Goal: Task Accomplishment & Management: Manage account settings

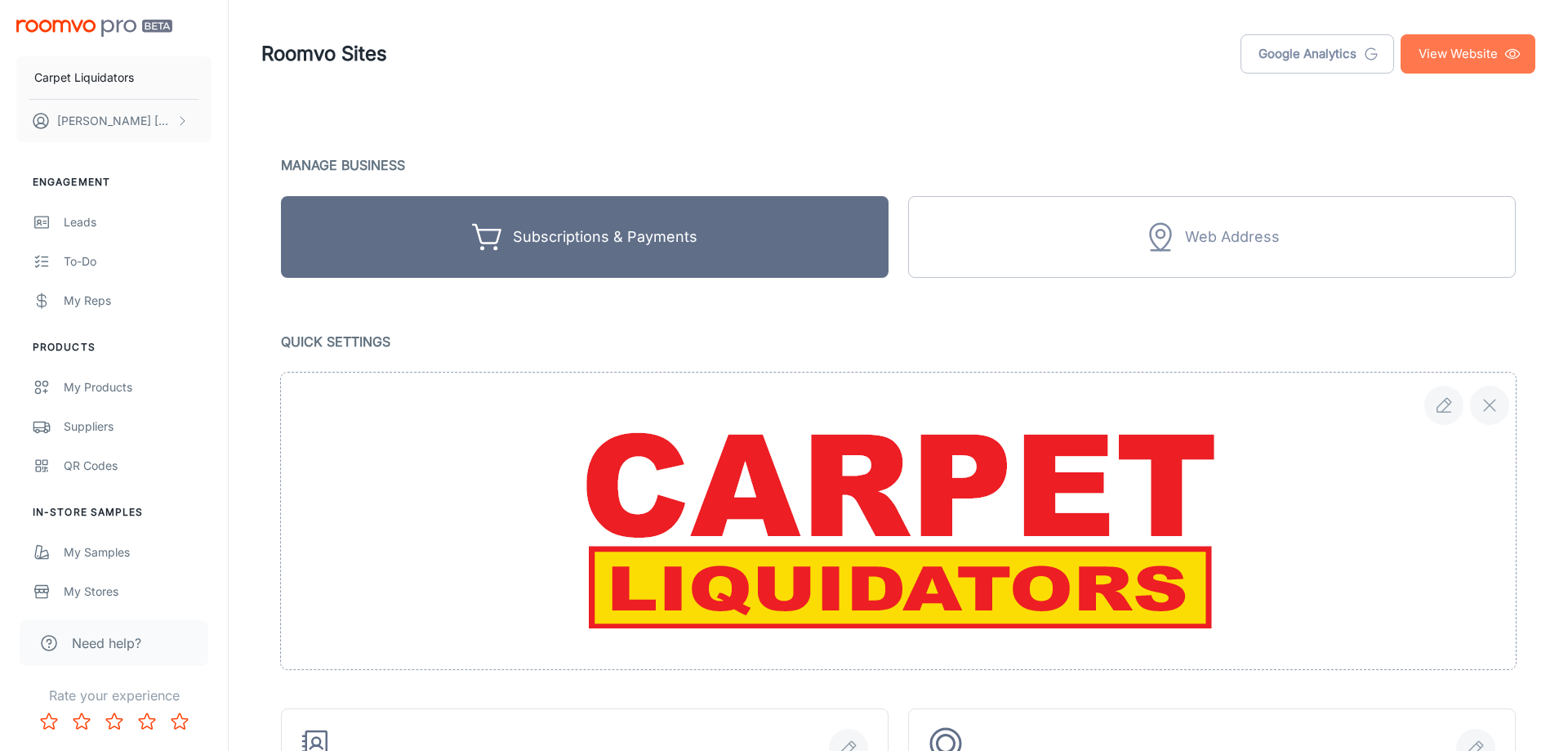
click at [1455, 52] on link "View Website" at bounding box center [1467, 54] width 134 height 40
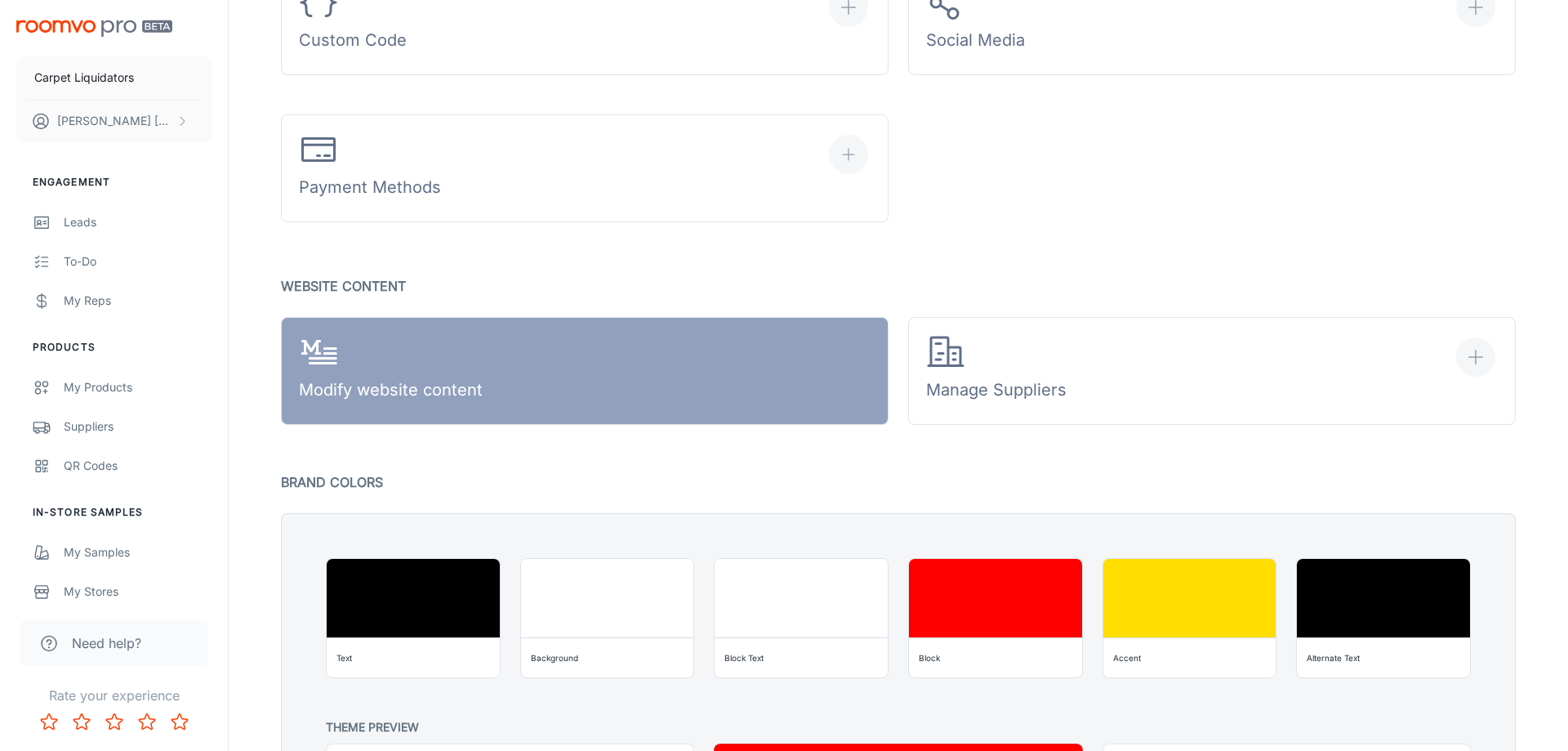
scroll to position [1001, 0]
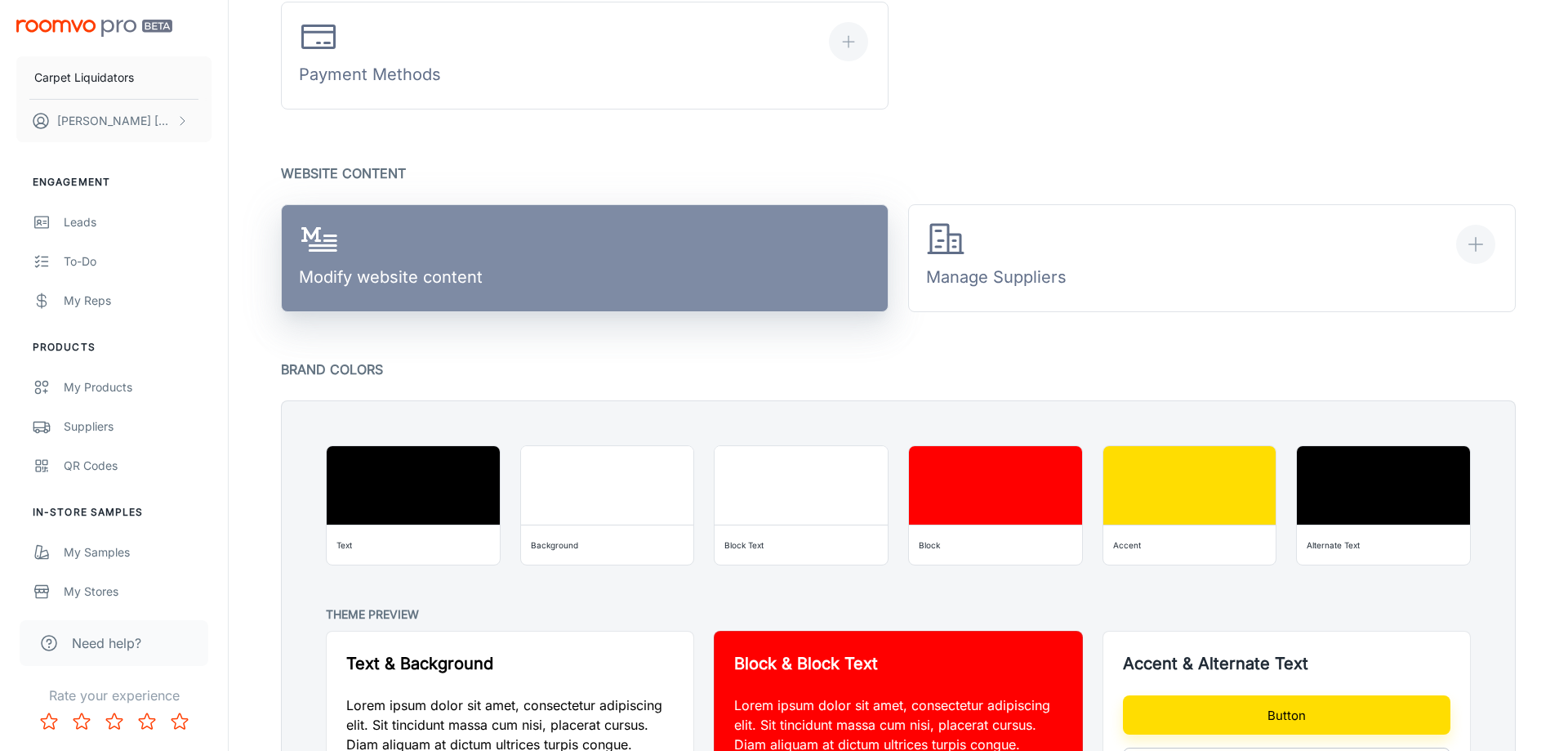
click at [540, 255] on link "Modify website content" at bounding box center [584, 258] width 607 height 108
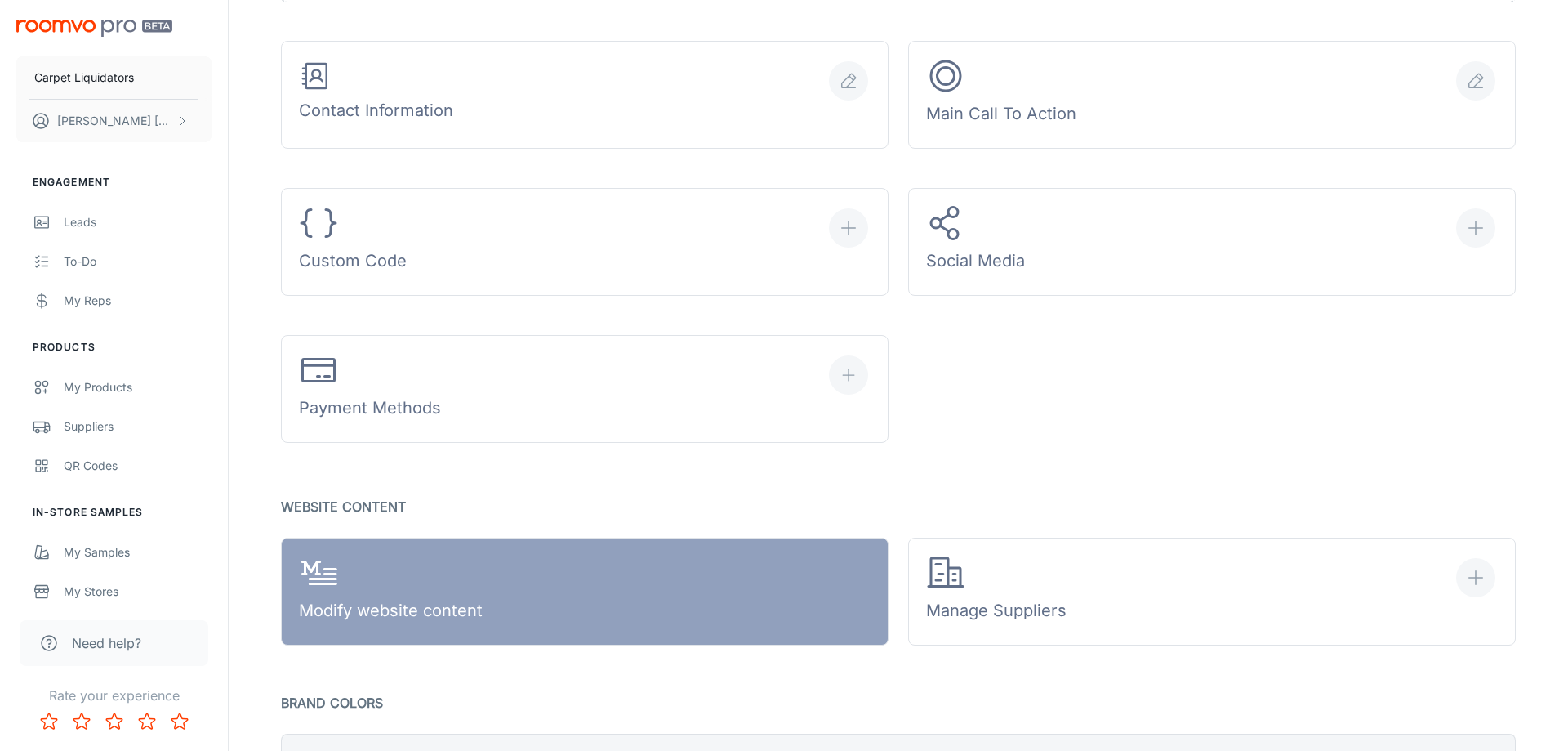
scroll to position [334, 0]
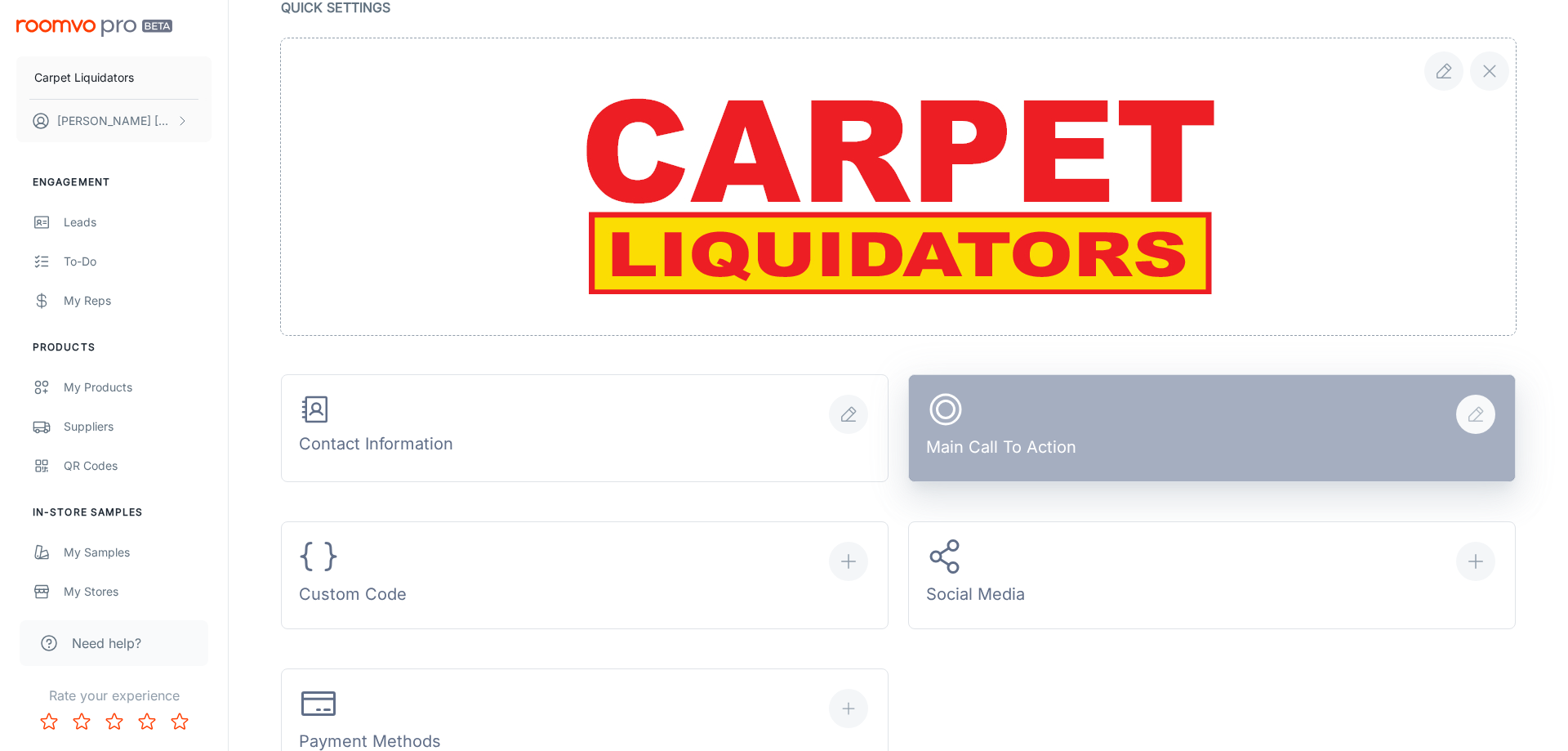
click at [1098, 416] on button "Main Call To Action" at bounding box center [1211, 427] width 607 height 108
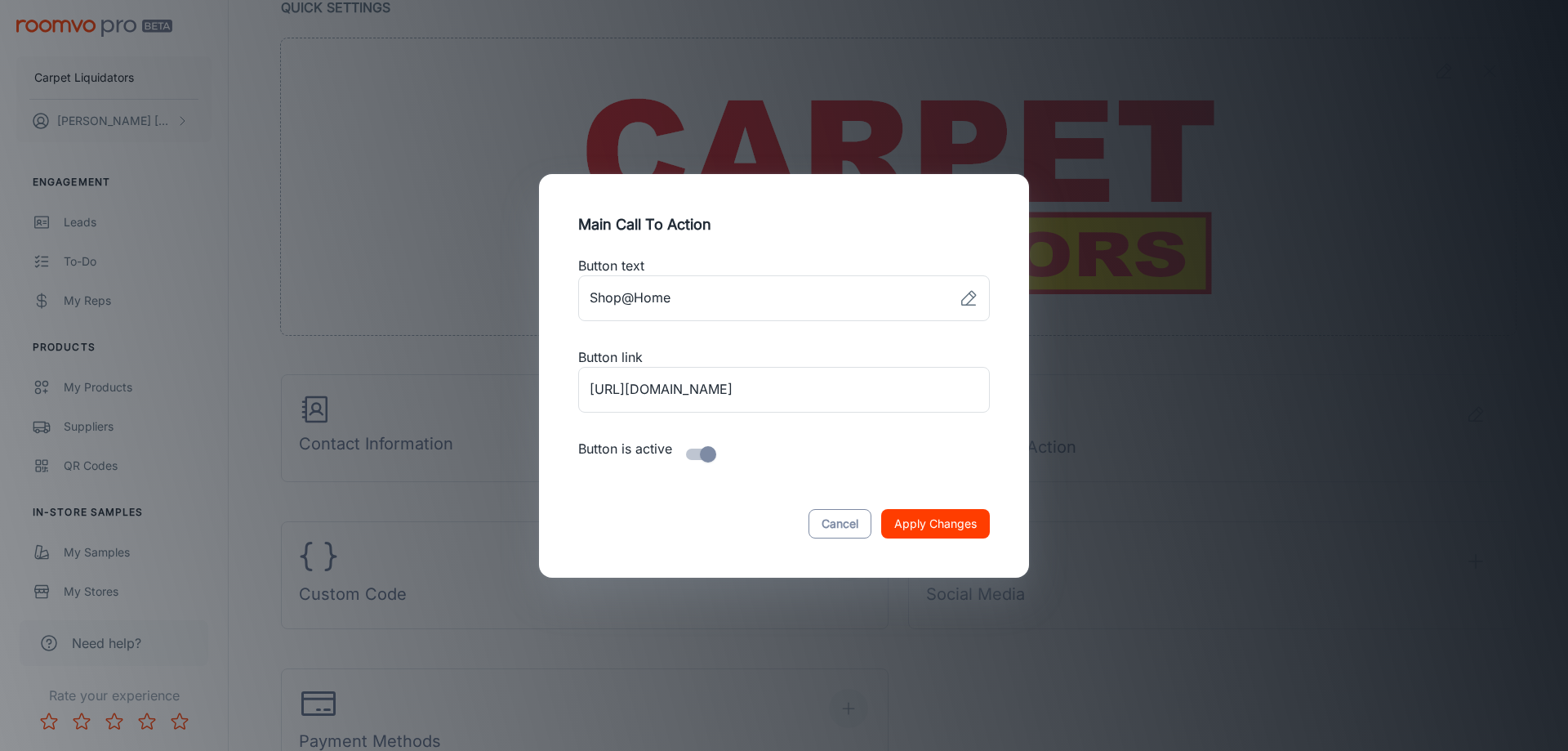
click at [840, 514] on button "Cancel" at bounding box center [840, 523] width 63 height 29
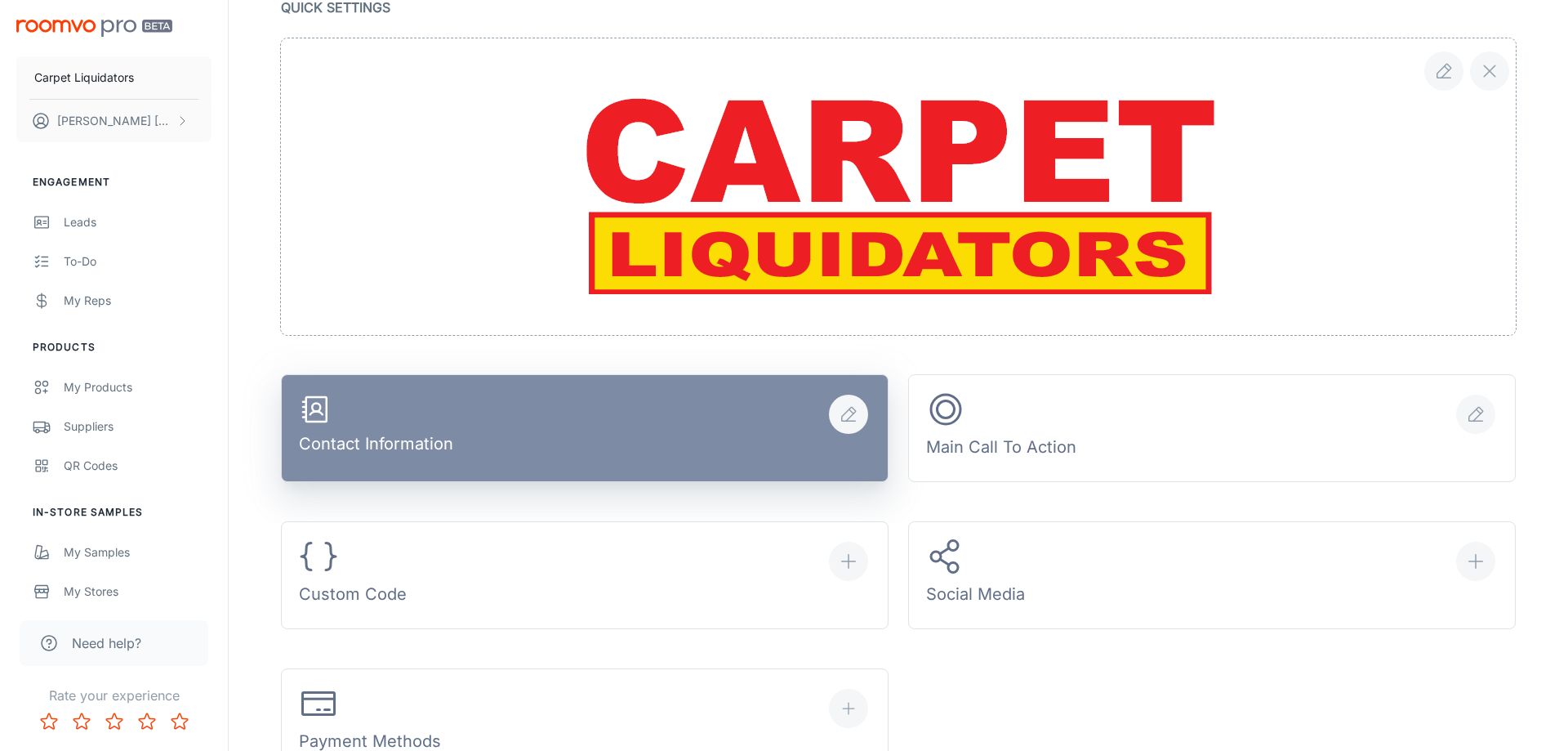
scroll to position [584, 0]
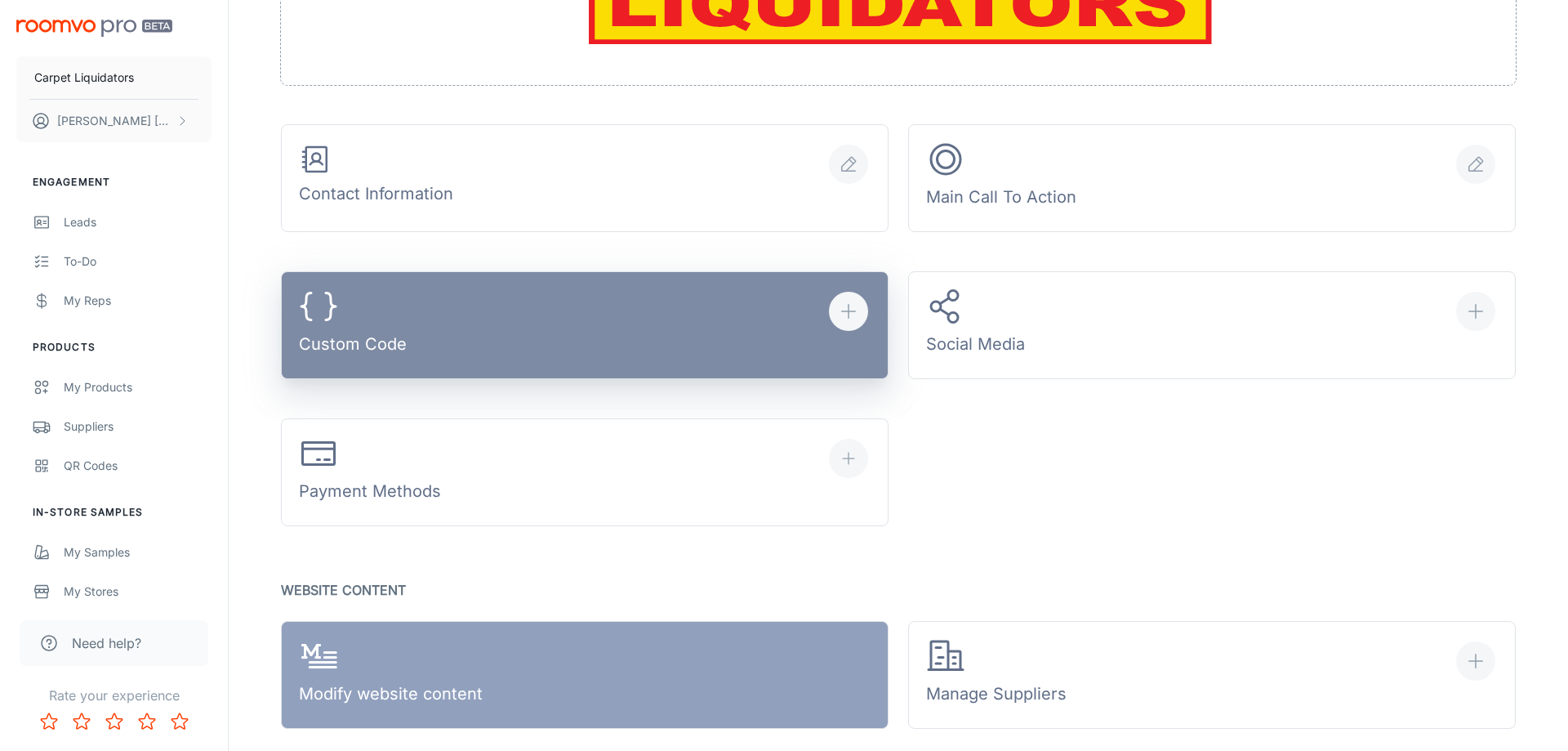
click at [497, 324] on button "Custom Code" at bounding box center [584, 324] width 607 height 108
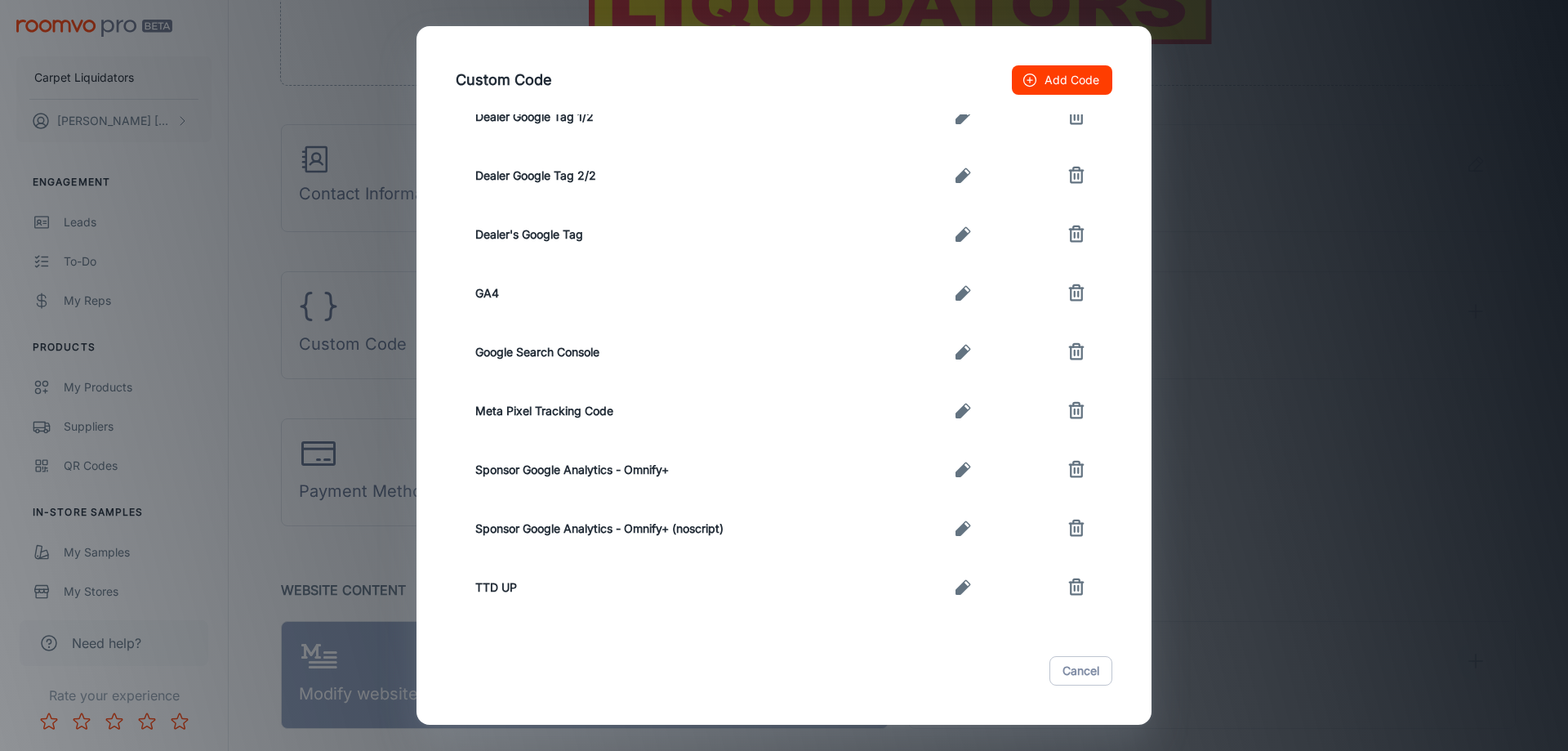
scroll to position [0, 0]
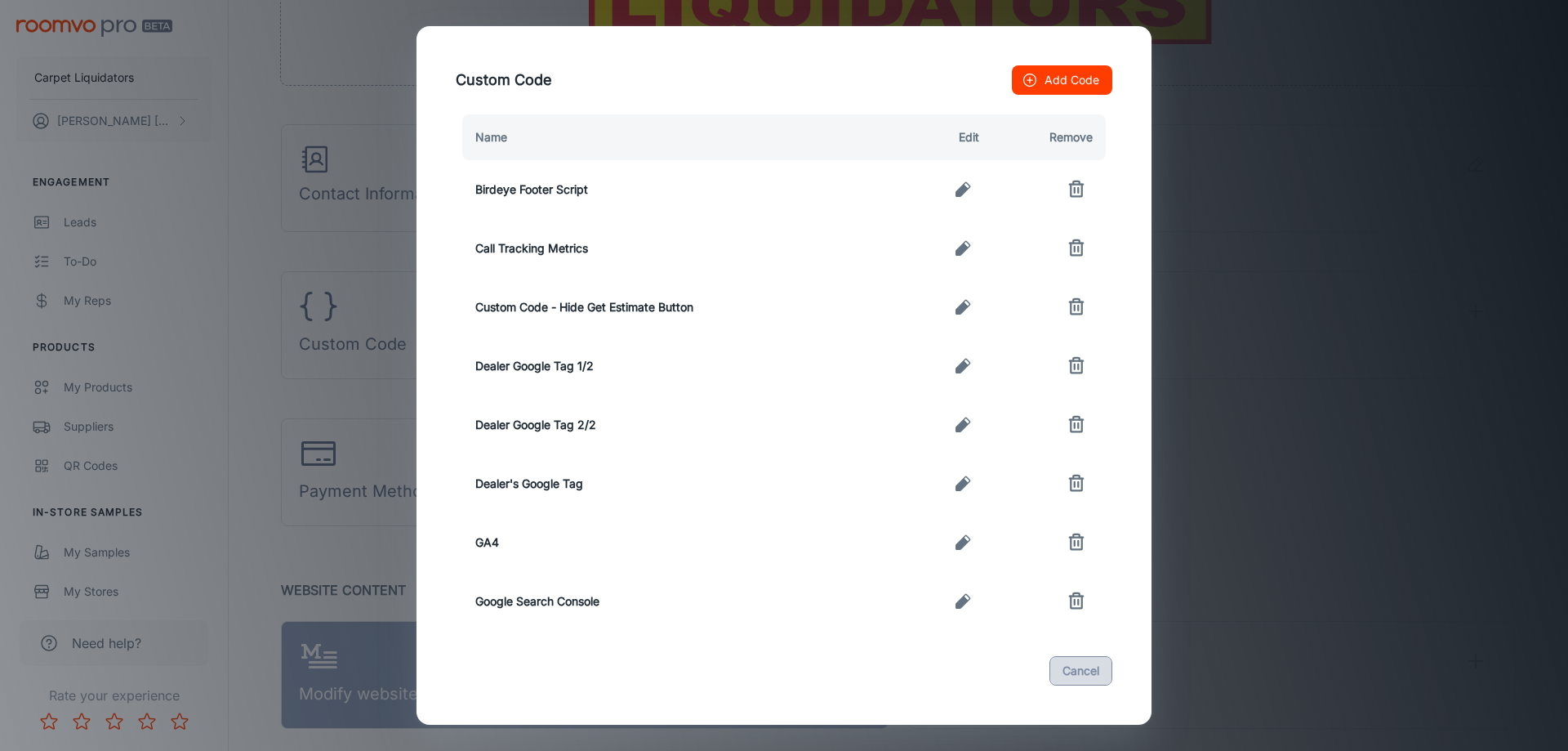
click at [1078, 677] on button "Cancel" at bounding box center [1081, 670] width 63 height 29
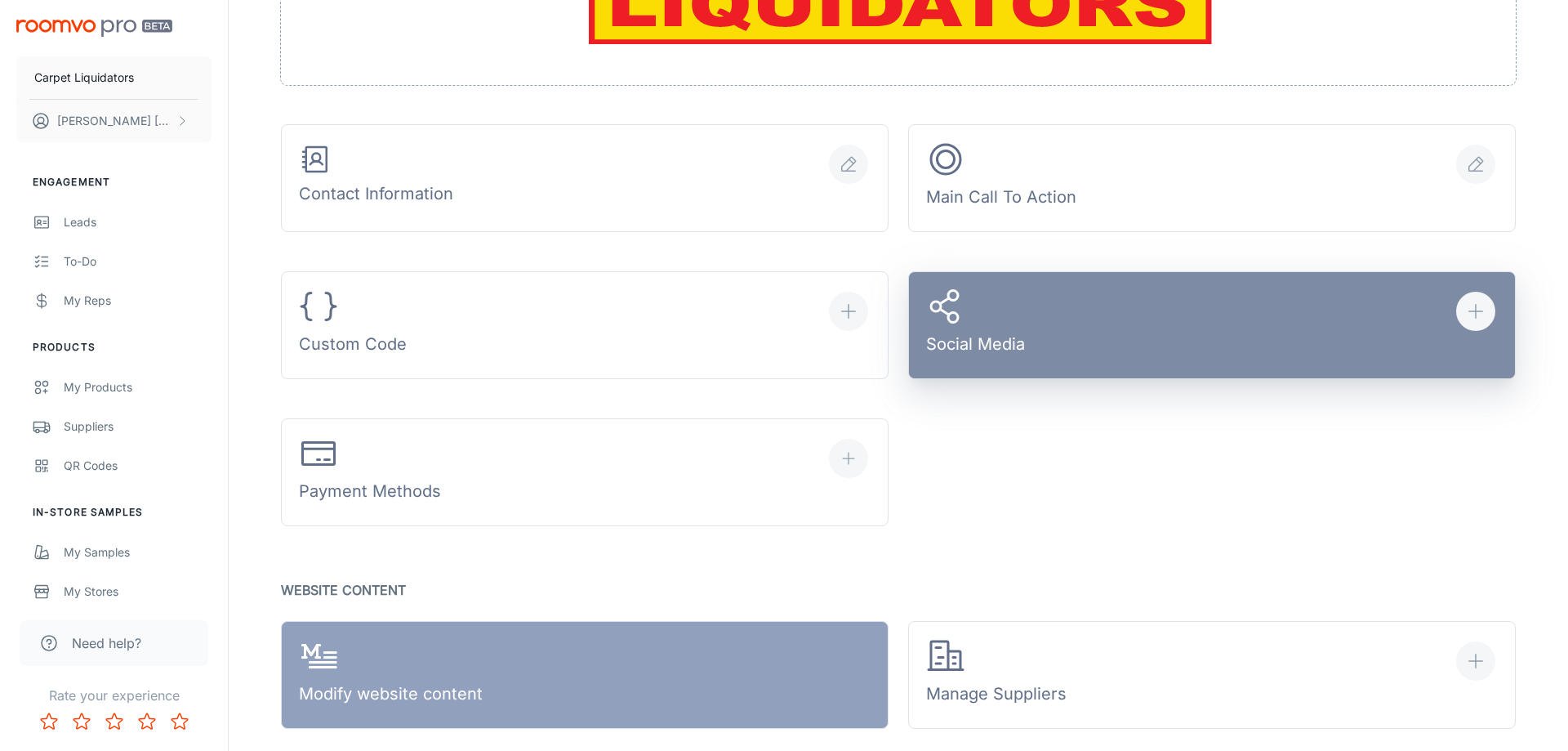
click at [1034, 342] on button "Social Media" at bounding box center [1211, 324] width 607 height 108
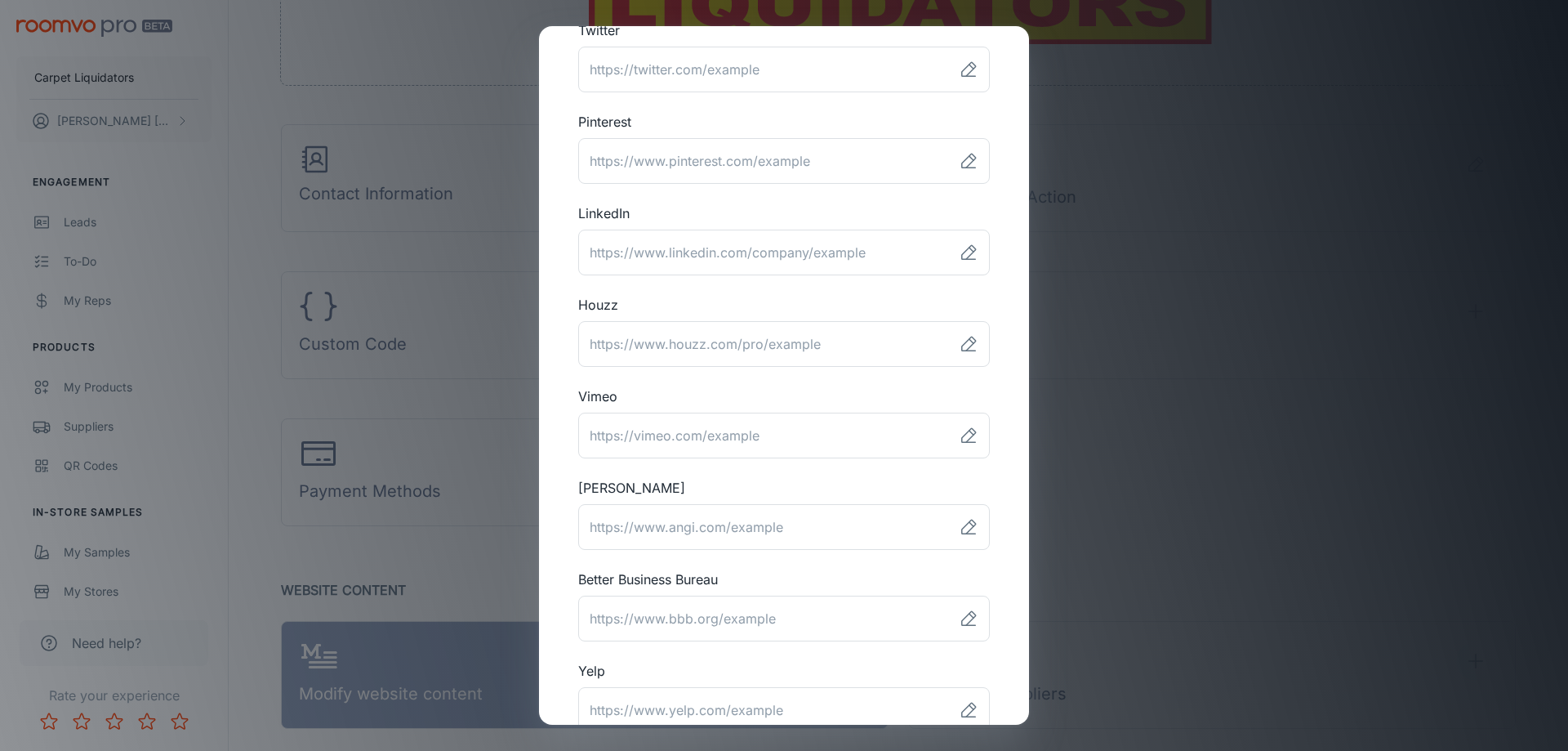
scroll to position [399, 0]
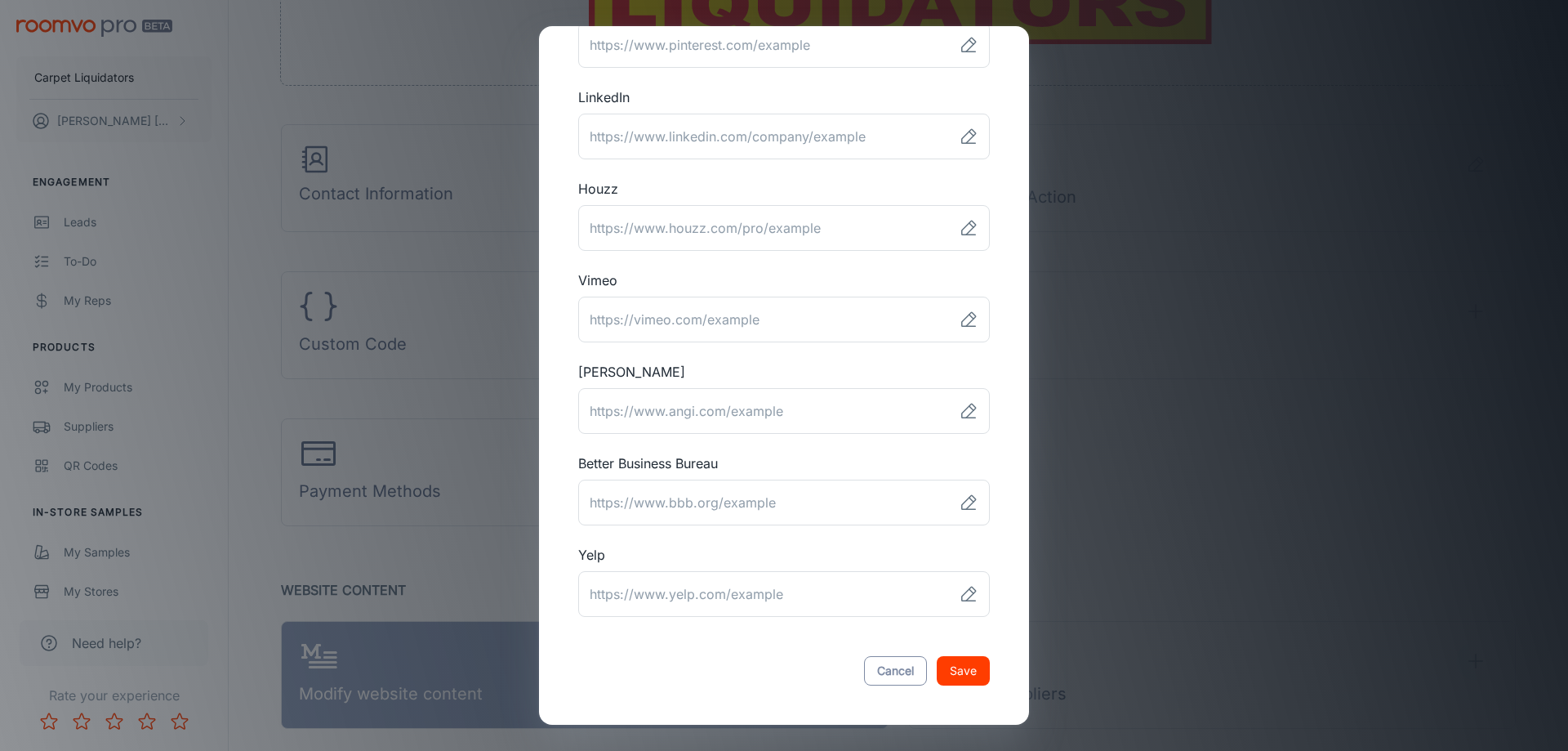
click at [890, 678] on button "Cancel" at bounding box center [896, 670] width 63 height 29
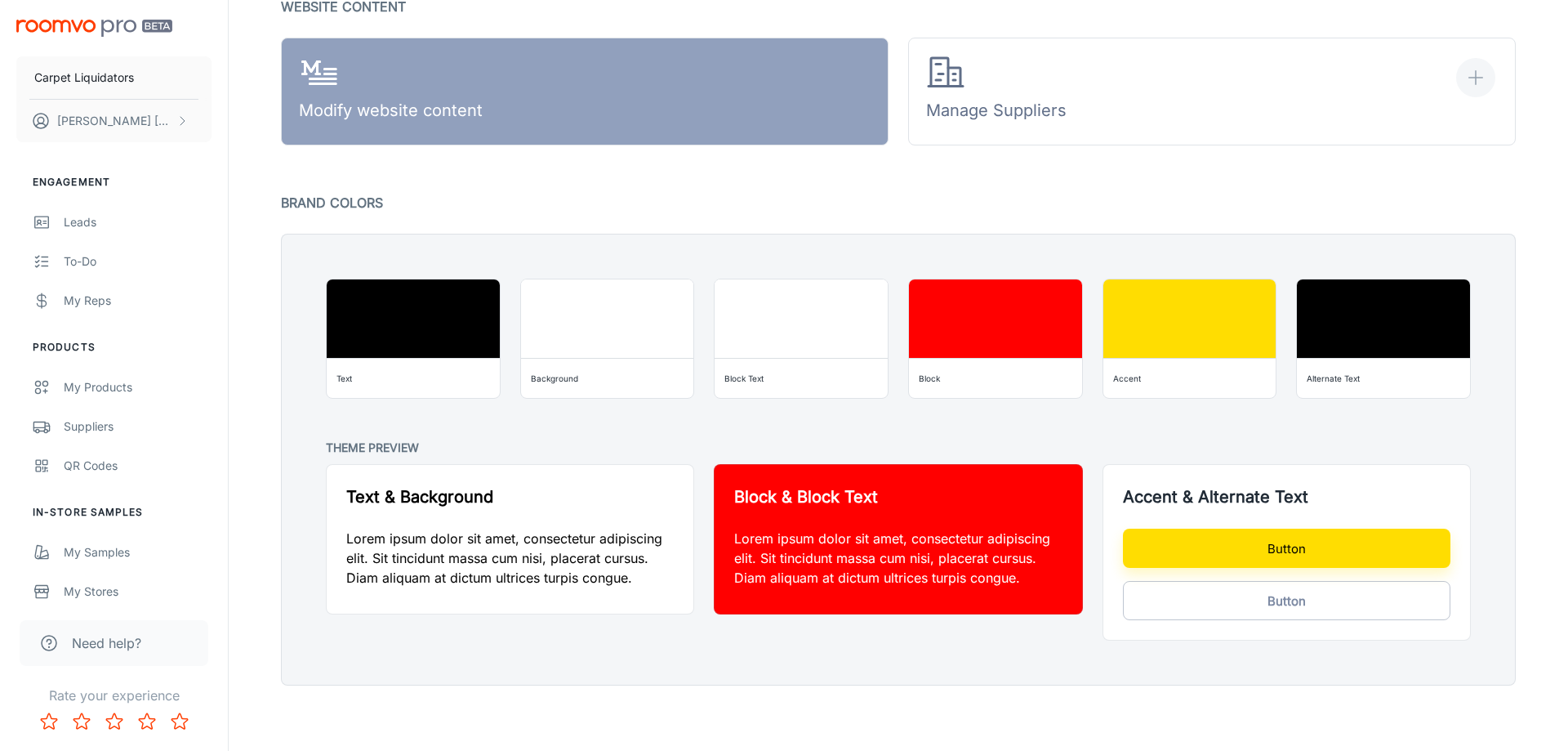
scroll to position [751, 0]
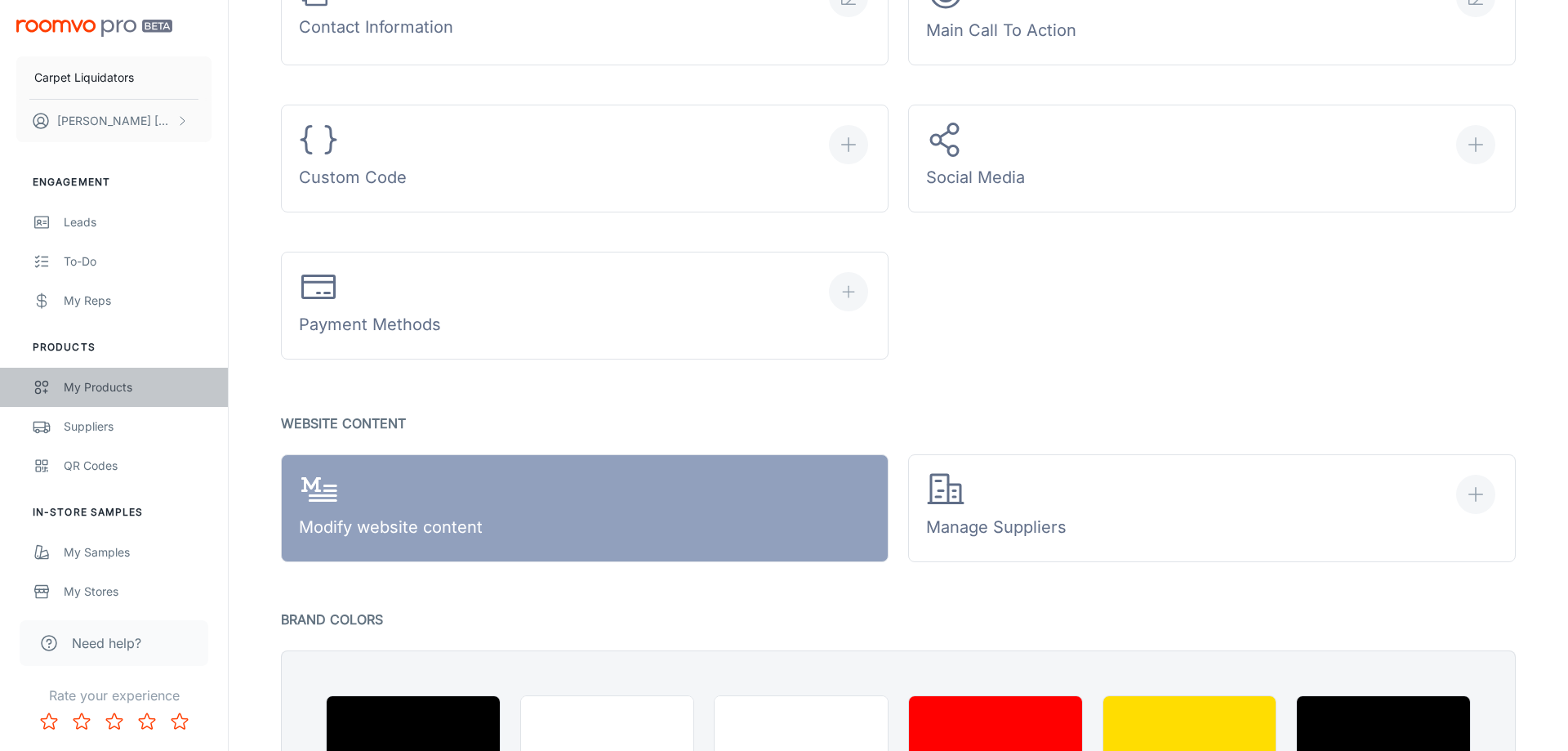
click at [132, 380] on div "My Products" at bounding box center [137, 387] width 148 height 18
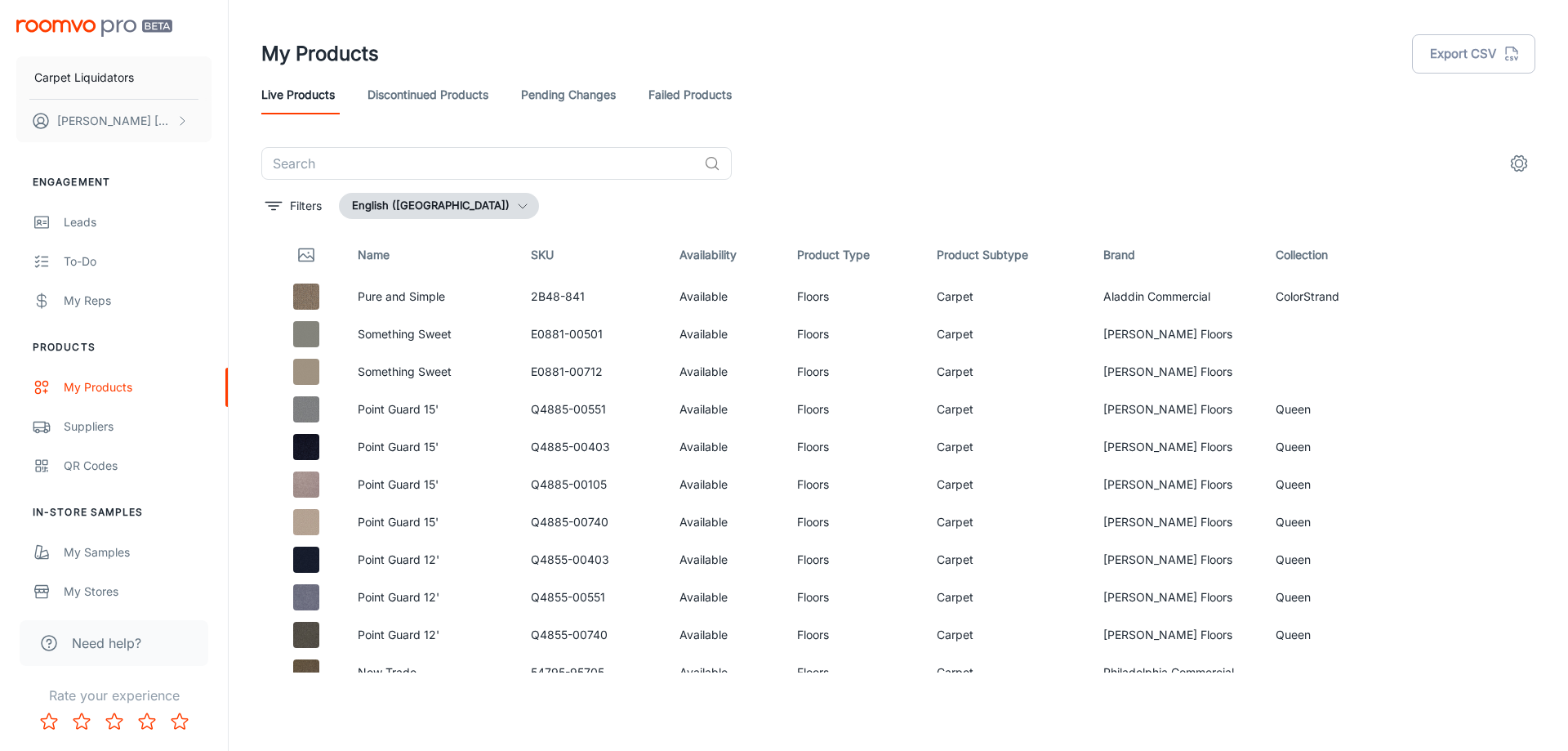
click at [1522, 154] on icon "settings" at bounding box center [1519, 164] width 19 height 19
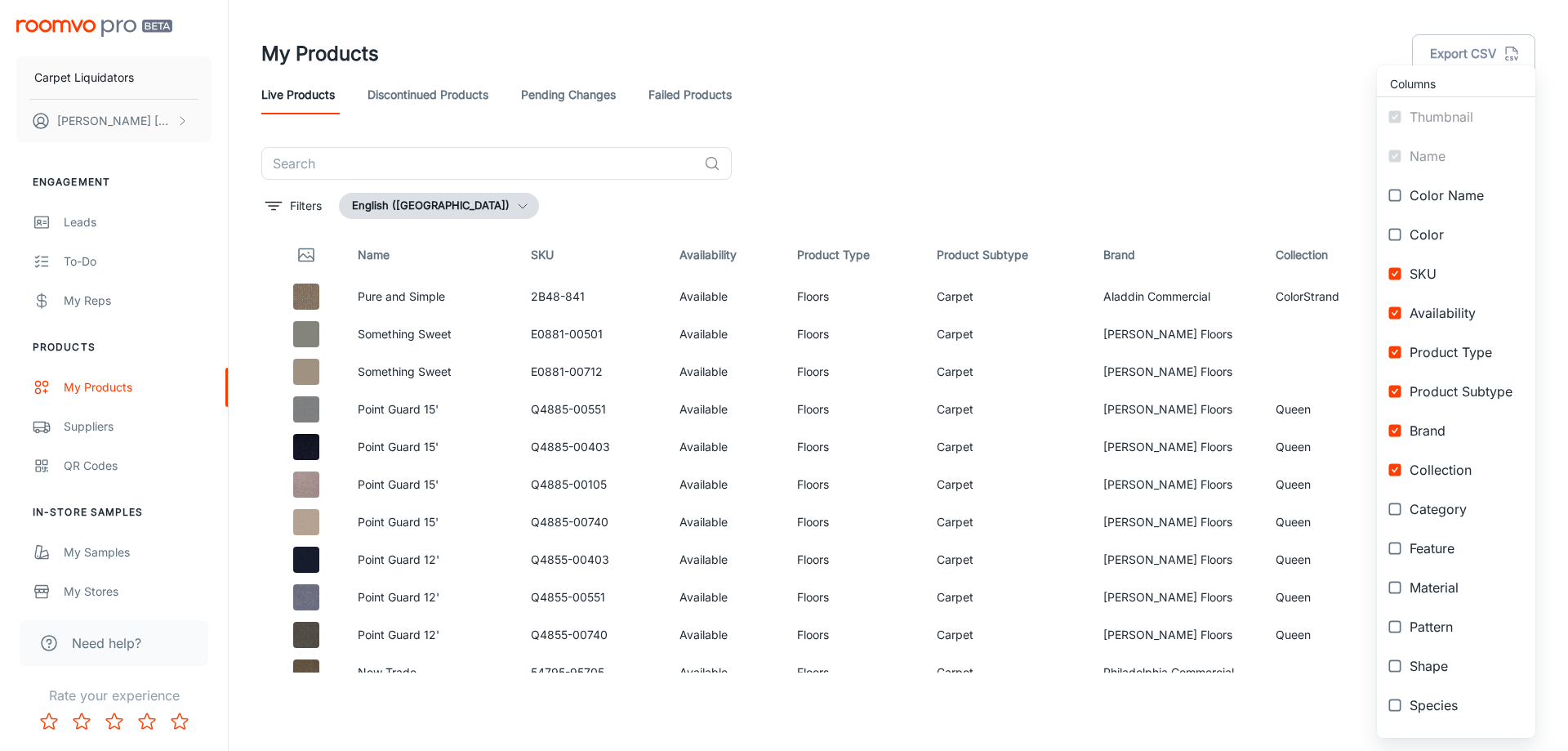
click at [1130, 111] on div at bounding box center [784, 376] width 1568 height 751
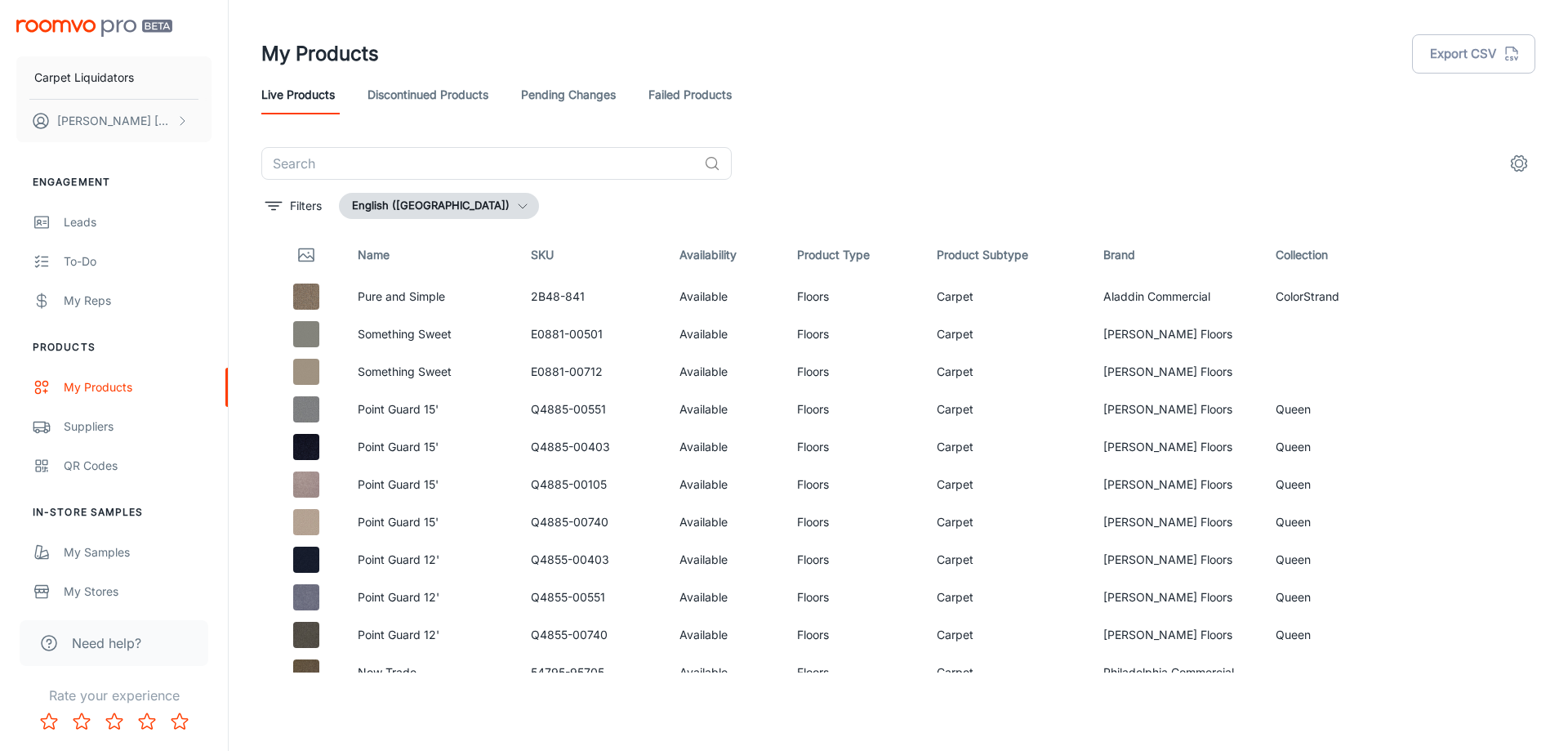
click at [721, 99] on link "Failed Products" at bounding box center [690, 94] width 83 height 40
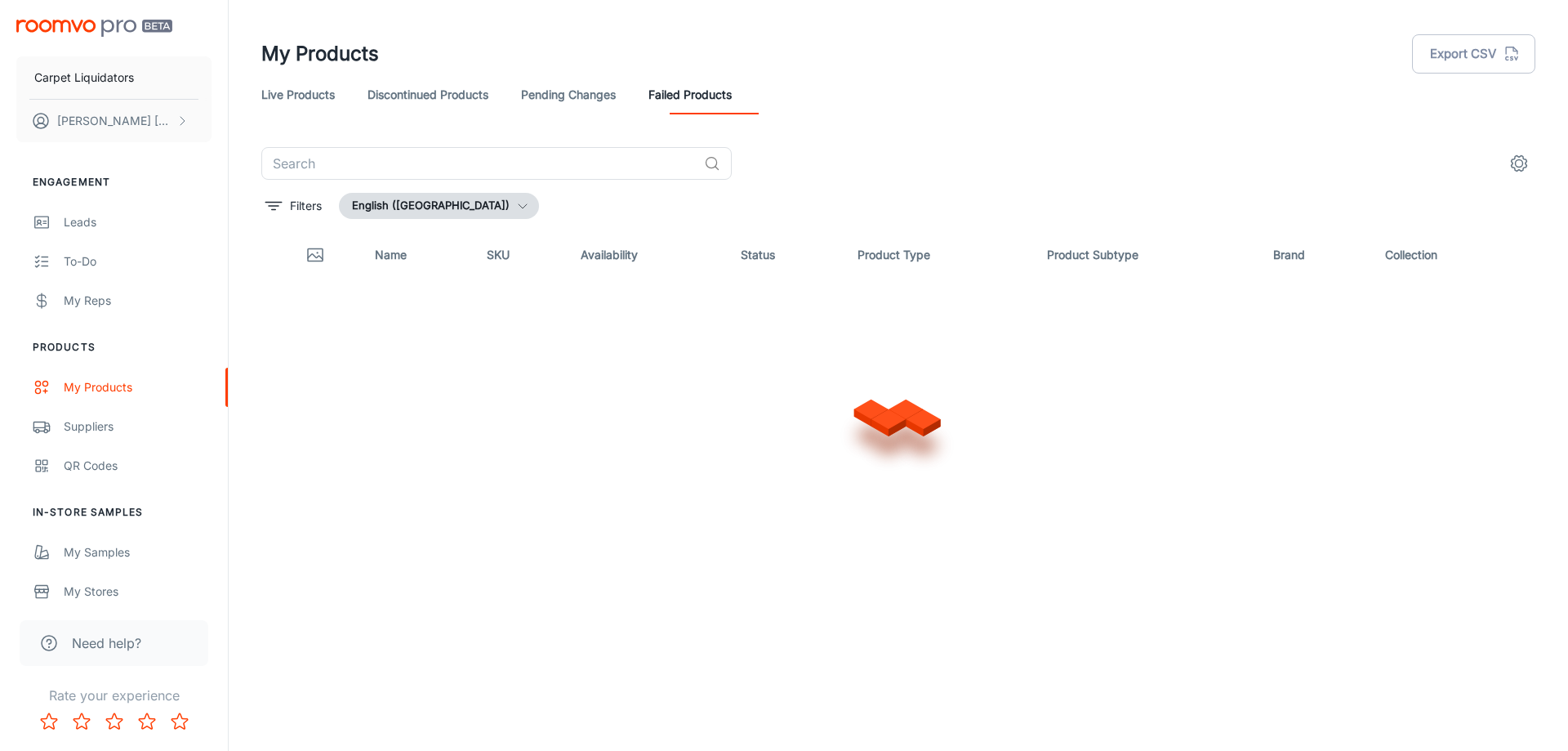
click at [296, 95] on link "Live Products" at bounding box center [298, 94] width 74 height 40
